Goal: Information Seeking & Learning: Learn about a topic

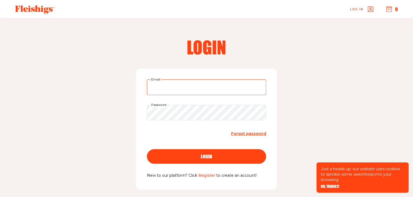
type input "dkwestel@gmail.com"
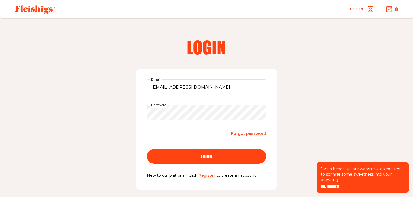
click at [183, 154] on button "login" at bounding box center [206, 157] width 119 height 15
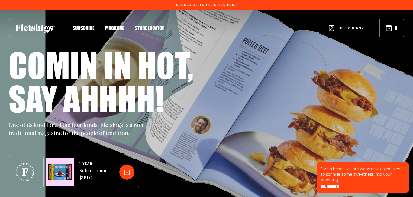
click at [114, 25] on span "Magazine" at bounding box center [114, 23] width 19 height 6
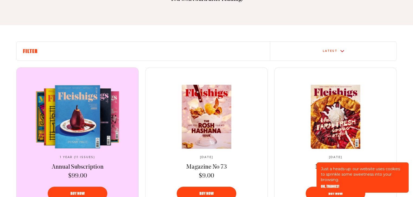
scroll to position [173, 0]
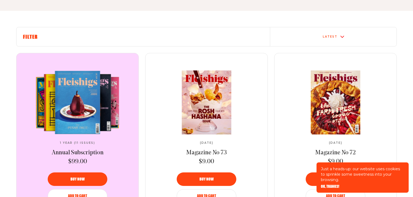
click at [77, 37] on h6 "Filter" at bounding box center [143, 37] width 240 height 6
click at [325, 35] on div "Latest" at bounding box center [330, 36] width 15 height 3
click at [299, 36] on div "The oldest" at bounding box center [333, 34] width 126 height 3
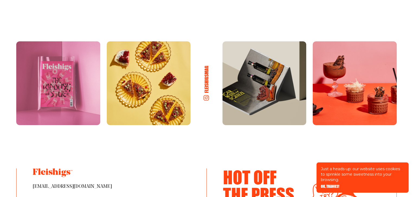
scroll to position [629, 0]
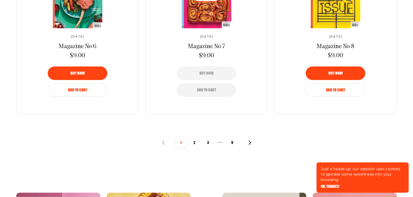
click at [210, 142] on button "3" at bounding box center [208, 143] width 14 height 14
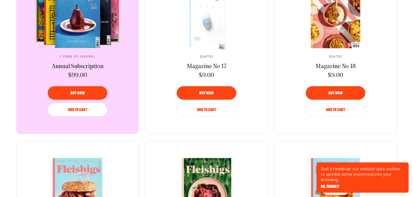
scroll to position [260, 0]
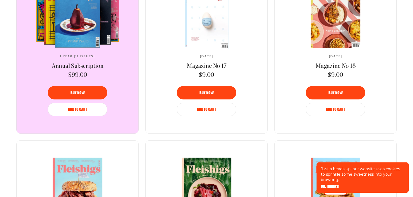
click at [208, 27] on img at bounding box center [208, 16] width 87 height 68
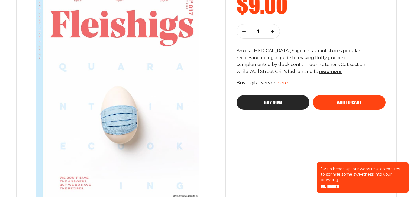
scroll to position [65, 0]
